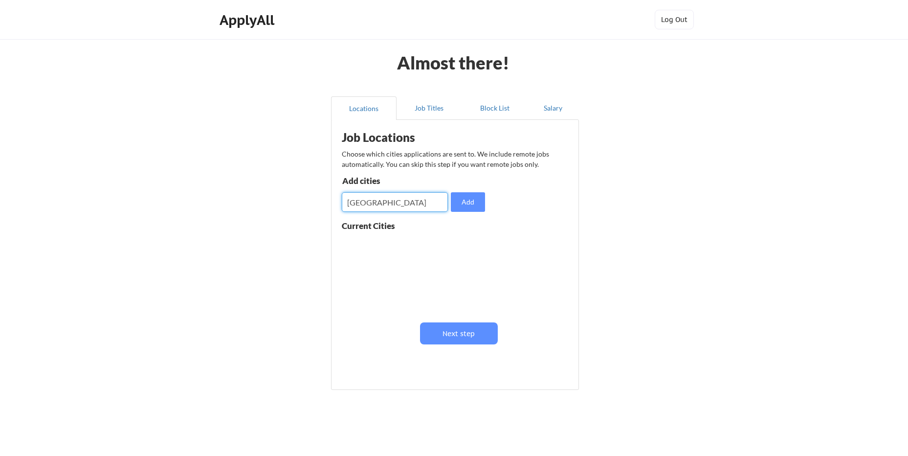
type input "[GEOGRAPHIC_DATA]"
click at [415, 197] on input "input" at bounding box center [395, 202] width 106 height 20
type input "[GEOGRAPHIC_DATA]"
click at [473, 204] on button "Add" at bounding box center [468, 202] width 34 height 20
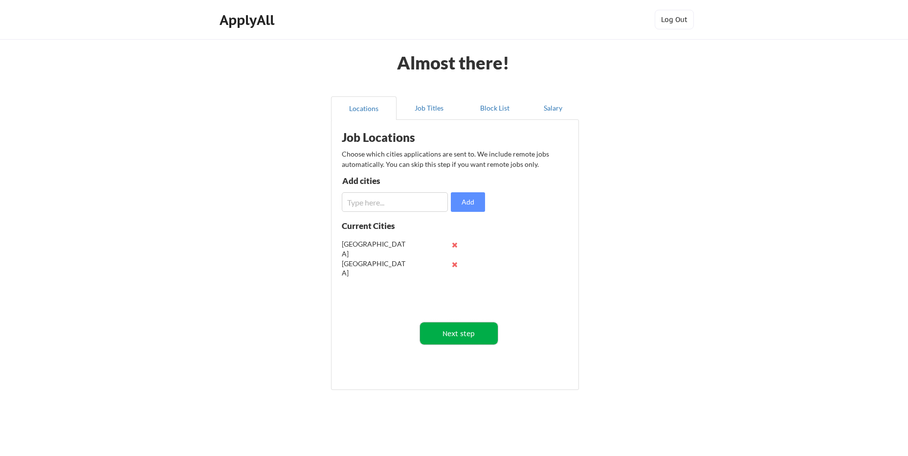
click at [450, 338] on button "Next step" at bounding box center [459, 333] width 78 height 22
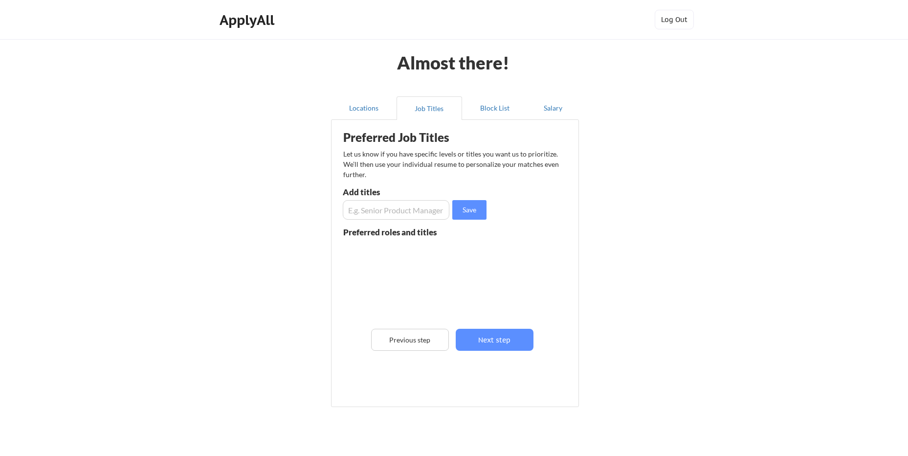
click at [408, 204] on input "input" at bounding box center [396, 210] width 107 height 20
type input "Compliance Specialist"
click at [478, 210] on button "Save" at bounding box center [469, 210] width 34 height 20
click at [484, 334] on button "Next step" at bounding box center [495, 339] width 78 height 22
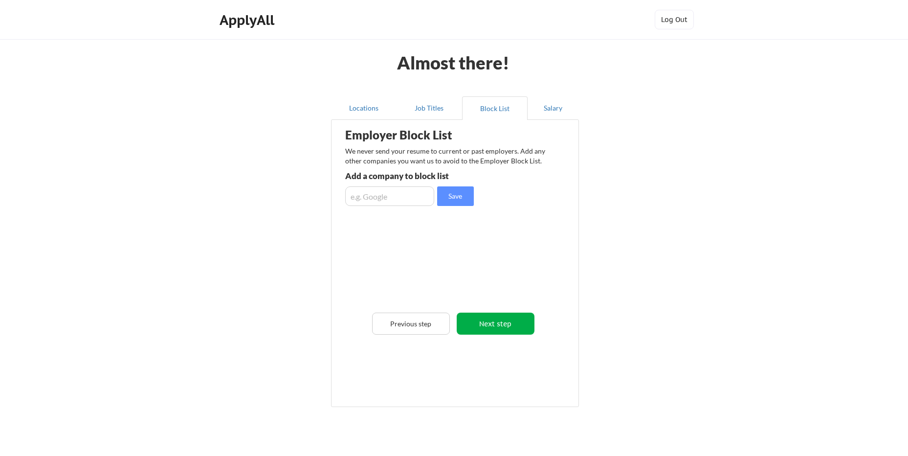
click at [509, 321] on button "Next step" at bounding box center [496, 323] width 78 height 22
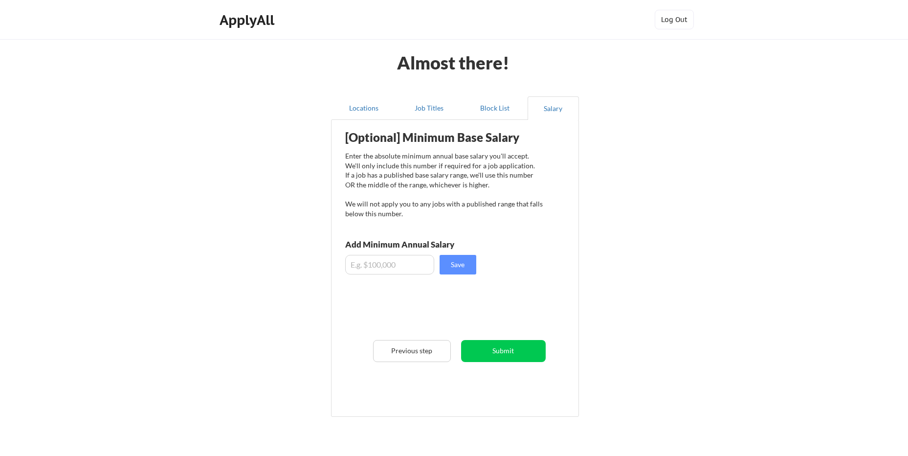
click at [501, 344] on button "Submit" at bounding box center [503, 351] width 85 height 22
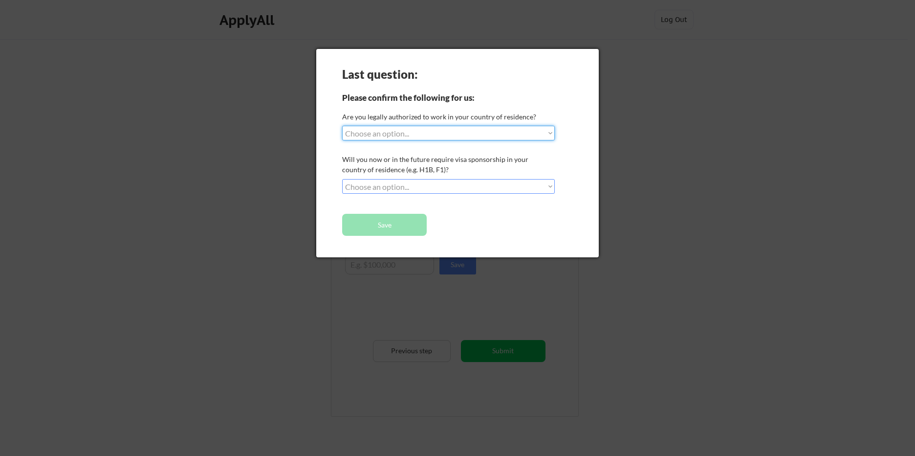
click at [435, 127] on select "Choose an option... Yes, I am a [DEMOGRAPHIC_DATA] Citizen Yes, I am a [DEMOGRA…" at bounding box center [448, 133] width 213 height 15
select select ""no__i_am_not__yet__authorized""
click at [342, 126] on select "Choose an option... Yes, I am a [DEMOGRAPHIC_DATA] Citizen Yes, I am a [DEMOGRA…" at bounding box center [448, 133] width 213 height 15
